Goal: Task Accomplishment & Management: Use online tool/utility

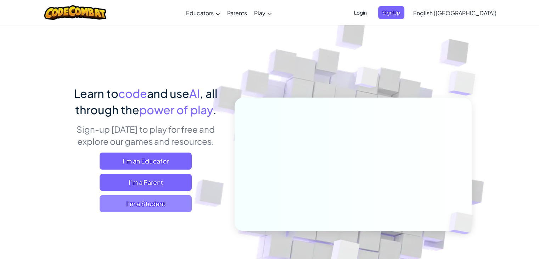
click at [168, 201] on span "I'm a Student" at bounding box center [146, 203] width 92 height 17
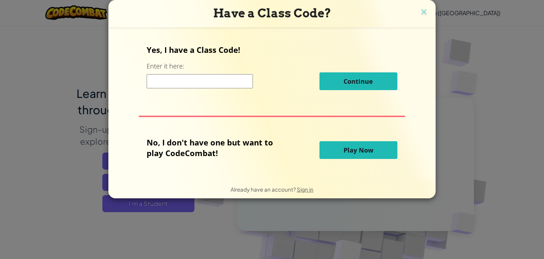
click at [174, 81] on input at bounding box center [200, 81] width 106 height 14
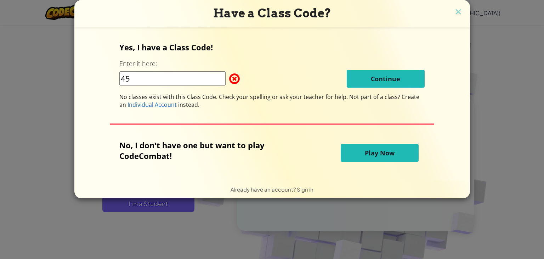
type input "4"
type input "12"
click at [350, 153] on button "Play Now" at bounding box center [380, 153] width 78 height 18
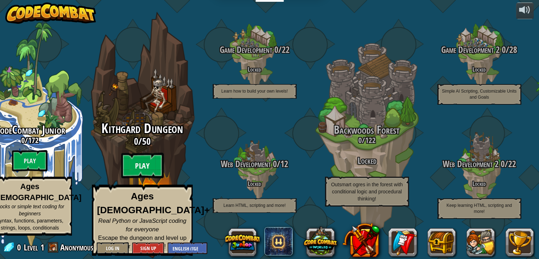
click at [146, 174] on btn "Play" at bounding box center [142, 166] width 43 height 26
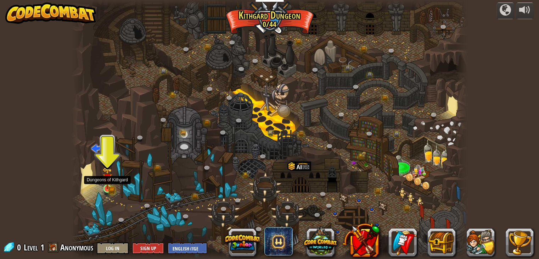
click at [107, 188] on img at bounding box center [107, 178] width 10 height 22
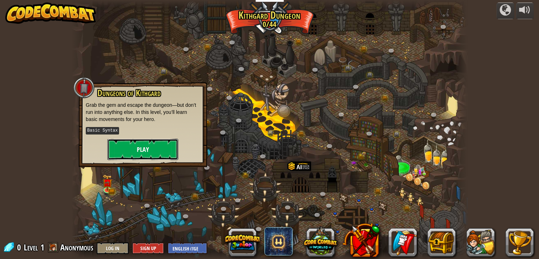
click at [147, 152] on button "Play" at bounding box center [142, 149] width 71 height 21
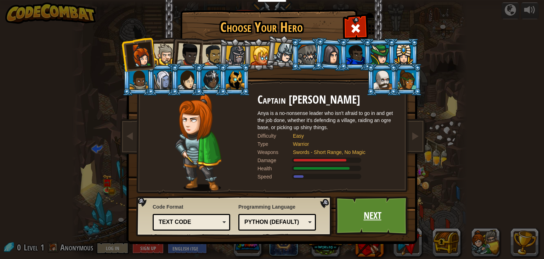
click at [349, 212] on link "Next" at bounding box center [373, 215] width 74 height 39
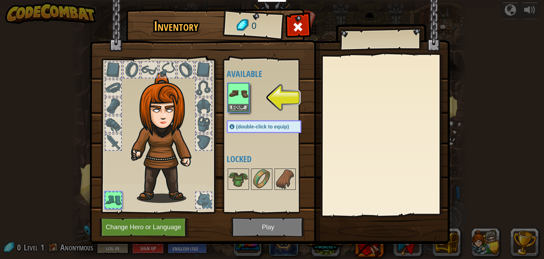
click at [247, 113] on div "Available Equip (double-click to equip) Locked" at bounding box center [271, 136] width 89 height 148
click at [244, 105] on button "Equip" at bounding box center [239, 107] width 20 height 7
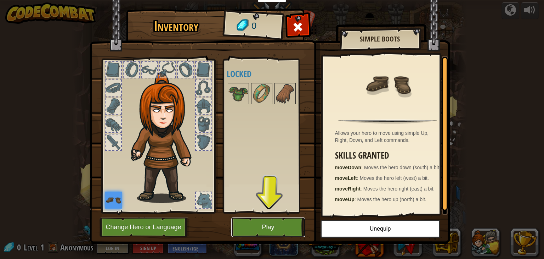
click at [261, 222] on button "Play" at bounding box center [268, 226] width 74 height 19
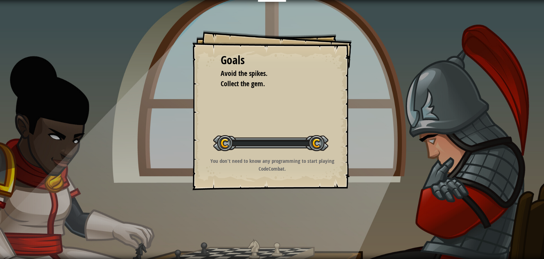
click at [261, 222] on div "Goals Avoid the spikes. Collect the gem. Start Level Error loading from server.…" at bounding box center [272, 129] width 544 height 259
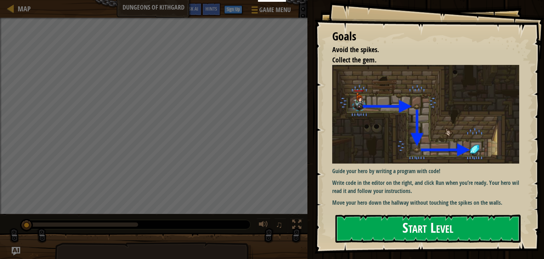
click at [416, 234] on button "Start Level" at bounding box center [428, 228] width 185 height 28
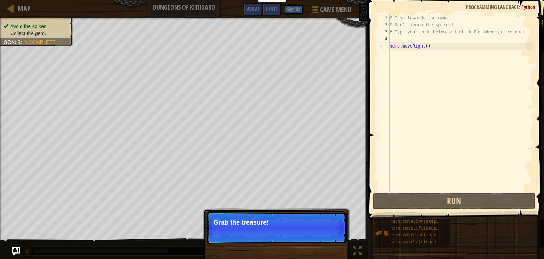
click at [310, 209] on div "Skip (esc) Continue Grab the treasure!" at bounding box center [277, 260] width 148 height 105
click at [333, 231] on button "Continue" at bounding box center [326, 231] width 29 height 9
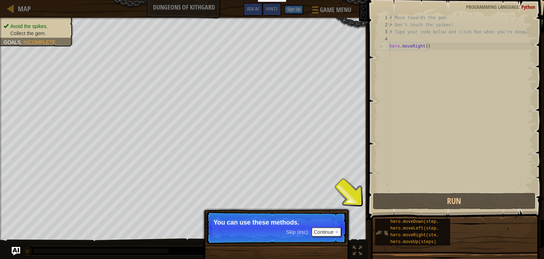
click at [387, 223] on div "hero.moveDown(steps) hero.moveLeft(steps) hero.moveRight(steps) hero.moveUp(ste…" at bounding box center [412, 231] width 75 height 27
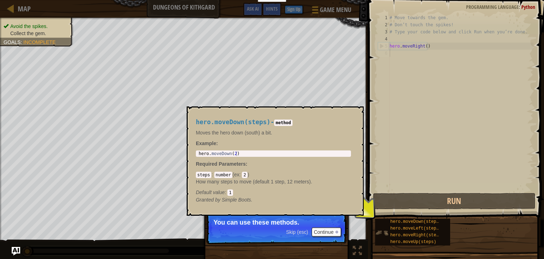
click at [384, 230] on img at bounding box center [381, 232] width 13 height 13
click at [376, 227] on img at bounding box center [381, 232] width 13 height 13
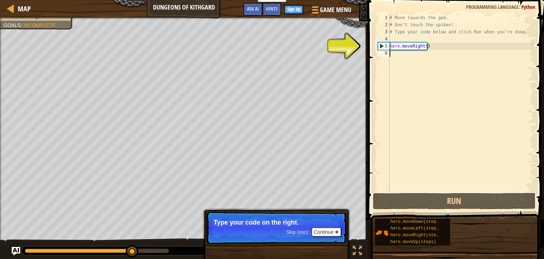
click at [413, 49] on div "# Move towards the gem. # Don’t touch the spikes! # Type your code below and cl…" at bounding box center [461, 109] width 145 height 191
type textarea "hero.moveRight()"
click at [421, 61] on div "# Move towards the gem. # Don’t touch the spikes! # Type your code below and cl…" at bounding box center [461, 109] width 145 height 191
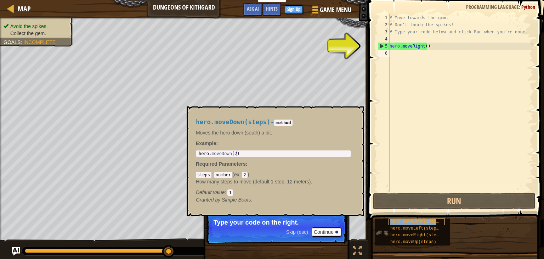
click at [397, 219] on span "hero.moveDown(steps)" at bounding box center [416, 221] width 51 height 5
type textarea "hero.moveDown(2)"
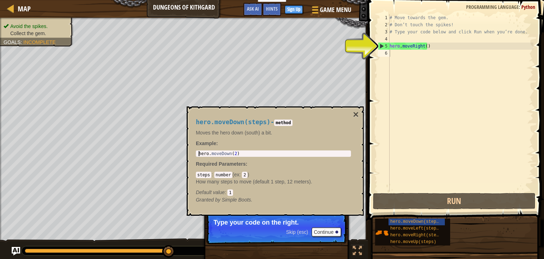
click at [283, 151] on div "hero . moveDown ( 2 )" at bounding box center [273, 158] width 152 height 15
click at [338, 230] on button "Continue" at bounding box center [326, 231] width 29 height 9
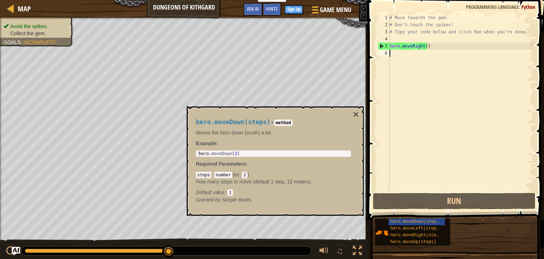
click at [360, 114] on div "hero.moveDown(steps) - method Moves the hero down (south) a bit. Example : hero…" at bounding box center [275, 160] width 177 height 109
click at [353, 117] on button "×" at bounding box center [356, 115] width 6 height 10
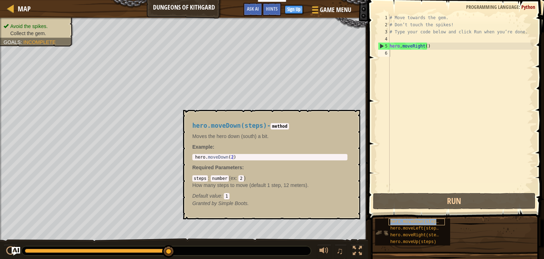
click at [393, 222] on span "hero.moveDown(steps)" at bounding box center [416, 221] width 51 height 5
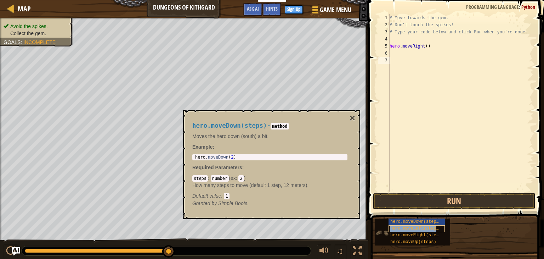
click at [423, 230] on span "hero.moveLeft(steps)" at bounding box center [416, 228] width 51 height 5
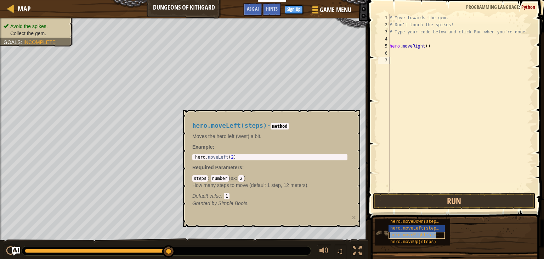
click at [422, 235] on span "hero.moveRight(steps)" at bounding box center [418, 235] width 54 height 5
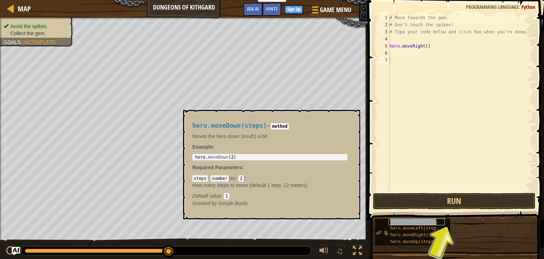
click at [420, 222] on span "hero.moveDown(steps)" at bounding box center [416, 221] width 51 height 5
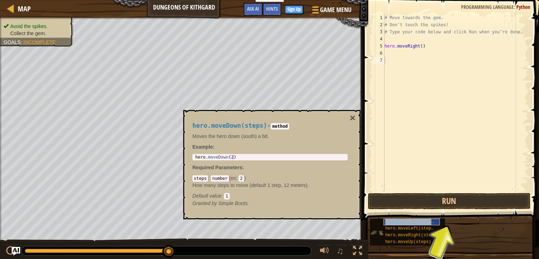
click at [420, 222] on span "hero.moveDown(steps)" at bounding box center [410, 221] width 51 height 5
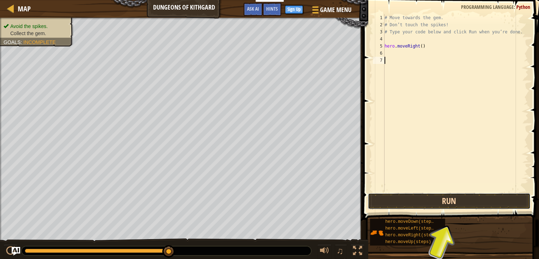
click at [444, 195] on button "Run" at bounding box center [449, 201] width 163 height 16
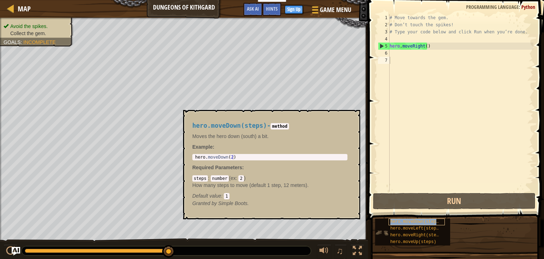
click at [408, 224] on span "hero.moveDown(steps)" at bounding box center [416, 221] width 51 height 5
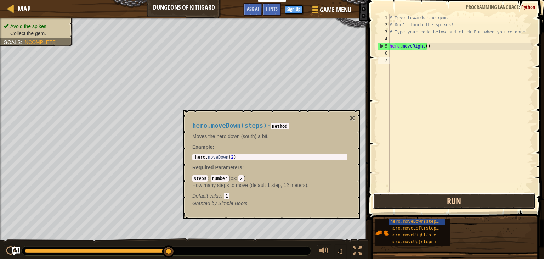
click at [420, 196] on button "Run" at bounding box center [454, 201] width 163 height 16
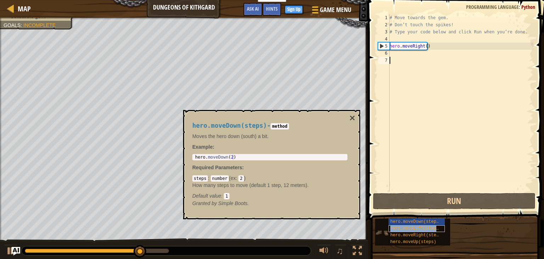
click at [408, 229] on span "hero.moveLeft(steps)" at bounding box center [416, 228] width 51 height 5
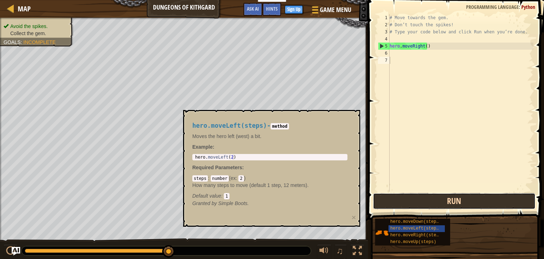
click at [429, 201] on button "Run" at bounding box center [454, 201] width 163 height 16
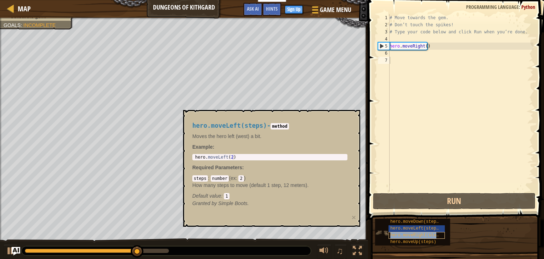
click at [420, 232] on div "hero.moveRight(steps)" at bounding box center [417, 235] width 56 height 7
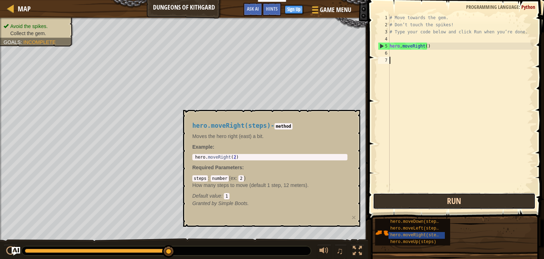
click at [446, 202] on button "Run" at bounding box center [454, 201] width 163 height 16
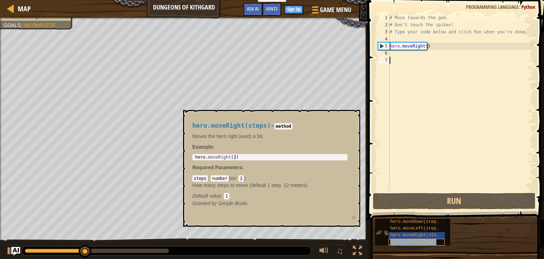
click at [428, 241] on span "hero.moveUp(steps)" at bounding box center [414, 241] width 46 height 5
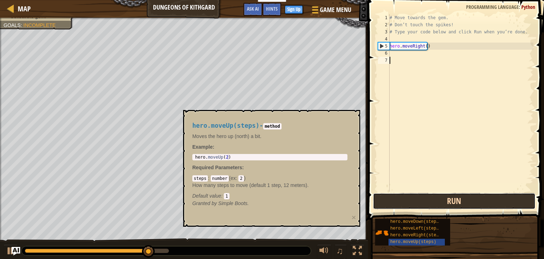
click at [450, 199] on button "Run" at bounding box center [454, 201] width 163 height 16
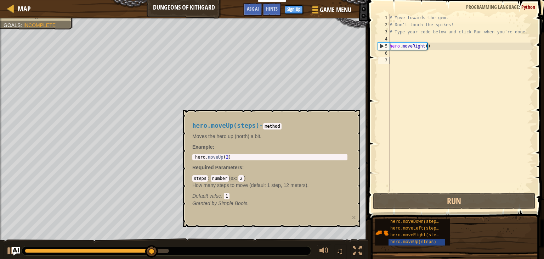
type textarea "hero.moveUp(2)"
click at [263, 157] on div "hero . moveUp ( 2 )" at bounding box center [270, 162] width 152 height 15
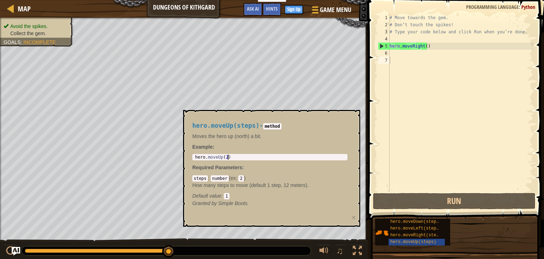
type textarea "hero.moveRight()"
click at [413, 47] on div "# Move towards the gem. # Don’t touch the spikes! # Type your code below and cl…" at bounding box center [461, 109] width 145 height 191
click at [405, 53] on div "# Move towards the gem. # Don’t touch the spikes! # Type your code below and cl…" at bounding box center [461, 109] width 145 height 191
click at [418, 222] on span "hero.moveDown(steps)" at bounding box center [416, 221] width 51 height 5
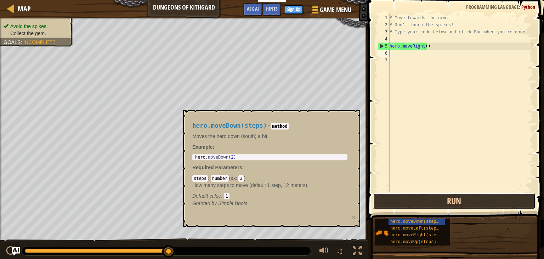
click at [418, 202] on button "Run" at bounding box center [454, 201] width 163 height 16
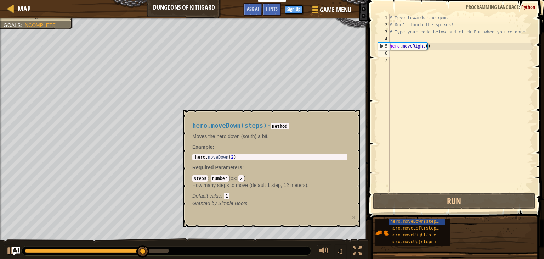
click at [280, 125] on code "method" at bounding box center [280, 126] width 18 height 6
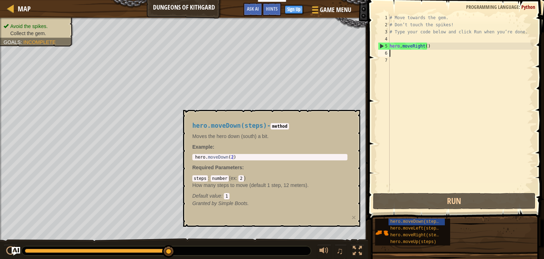
type textarea "hero.moveDown(2)"
click at [179, 0] on body "Educators Create Free Account School & District Solutions Teacher Toolkit Previ…" at bounding box center [272, 0] width 544 height 0
click at [403, 222] on span "hero.moveDown(steps)" at bounding box center [416, 221] width 51 height 5
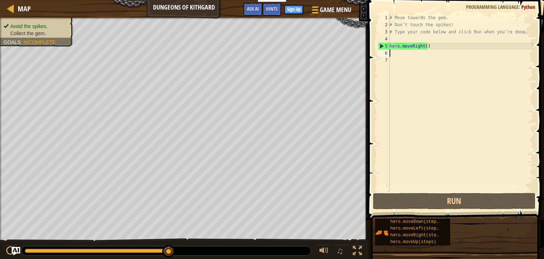
click at [396, 54] on div "# Move towards the gem. # Don’t touch the spikes! # Type your code below and cl…" at bounding box center [461, 109] width 145 height 191
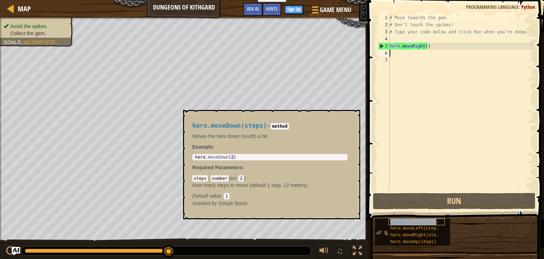
click at [402, 224] on div "hero.moveDown(steps)" at bounding box center [417, 221] width 56 height 7
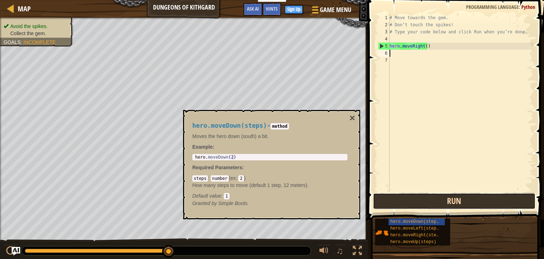
click at [417, 196] on button "Run" at bounding box center [454, 201] width 163 height 16
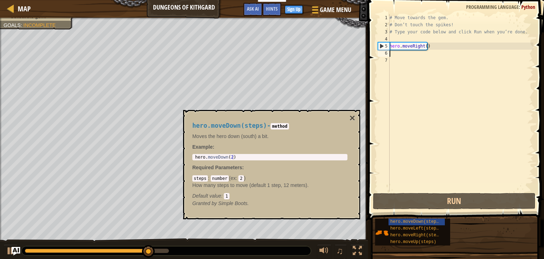
type textarea "hero.moveDown(2)"
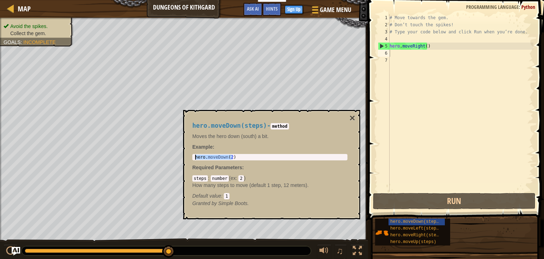
click at [83, 0] on body "Educators Create Free Account School & District Solutions Teacher Toolkit Previ…" at bounding box center [272, 0] width 544 height 0
click at [421, 229] on span "hero.moveLeft(steps)" at bounding box center [416, 228] width 51 height 5
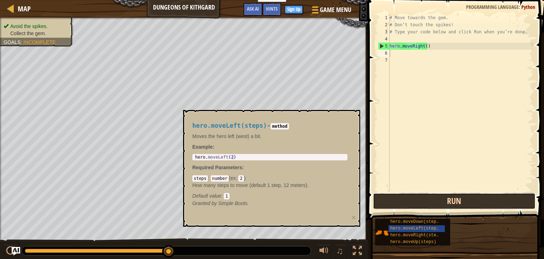
click at [464, 204] on button "Run" at bounding box center [454, 201] width 163 height 16
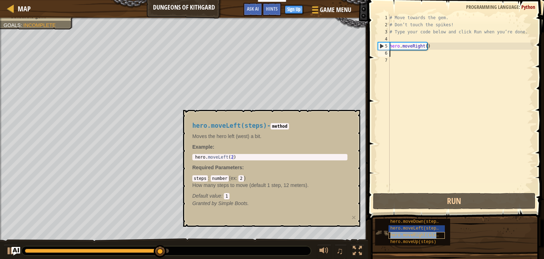
click at [436, 237] on span "hero.moveRight(steps)" at bounding box center [418, 235] width 54 height 5
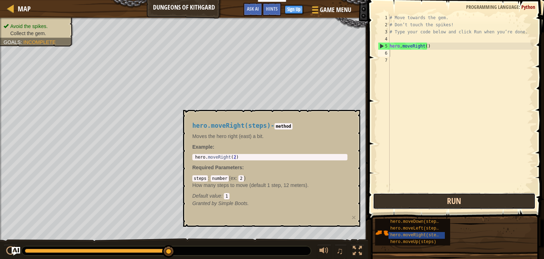
click at [443, 205] on button "Run" at bounding box center [454, 201] width 163 height 16
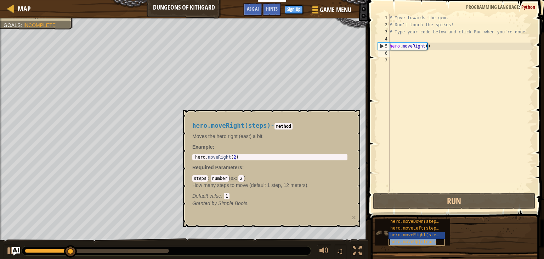
click at [427, 242] on span "hero.moveUp(steps)" at bounding box center [414, 241] width 46 height 5
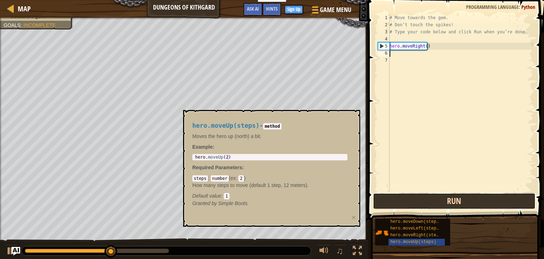
click at [443, 197] on button "Run" at bounding box center [454, 201] width 163 height 16
click at [443, 197] on button "Running" at bounding box center [454, 201] width 163 height 16
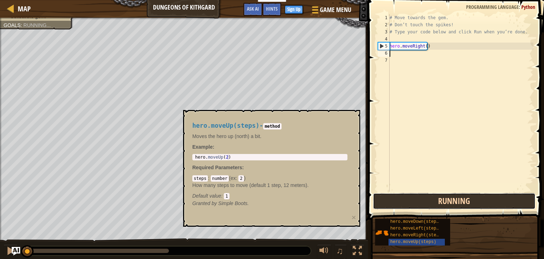
click at [443, 197] on button "Running" at bounding box center [454, 201] width 163 height 16
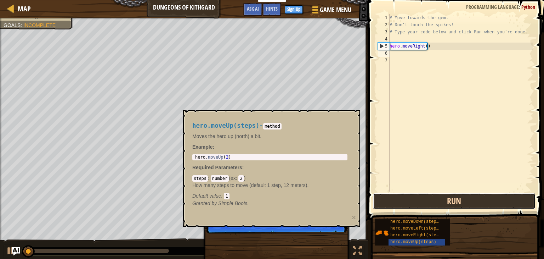
click at [443, 197] on button "Run" at bounding box center [454, 201] width 163 height 16
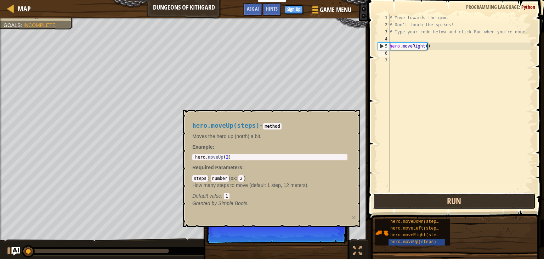
click at [443, 197] on button "Run" at bounding box center [454, 201] width 163 height 16
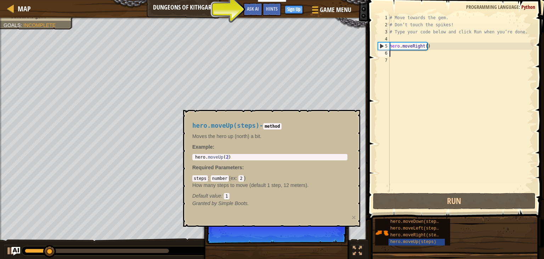
click at [281, 120] on div "hero.moveUp(steps) - method Moves the hero up (north) a bit. Example : 1 hero .…" at bounding box center [270, 165] width 165 height 98
click at [257, 9] on span "Ask AI" at bounding box center [253, 8] width 12 height 7
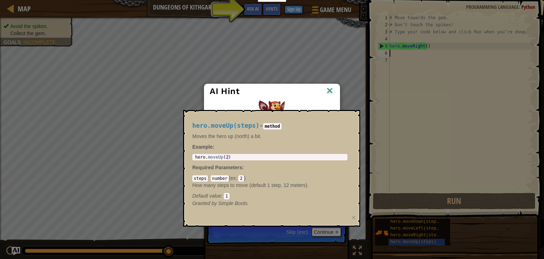
click at [425, 130] on div "AI Hint Need a hint? You can ask the AI for help. Ask the AI 1 AI Bot queries l…" at bounding box center [272, 129] width 544 height 259
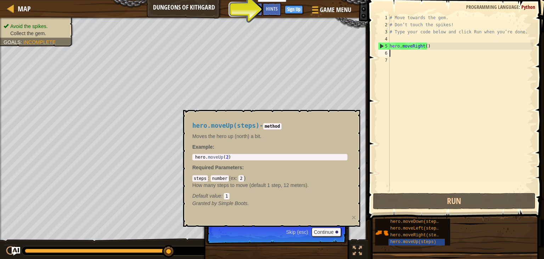
click at [425, 130] on div "# Move towards the gem. # Don’t touch the spikes! # Type your code below and cl…" at bounding box center [461, 109] width 145 height 191
click at [388, 57] on div "7" at bounding box center [384, 60] width 12 height 7
click at [340, 241] on p "Skip (esc) Continue If you're stuck, click the Hints button!" at bounding box center [276, 227] width 141 height 33
click at [328, 231] on button "Continue" at bounding box center [326, 231] width 29 height 9
